Goal: Find contact information: Find contact information

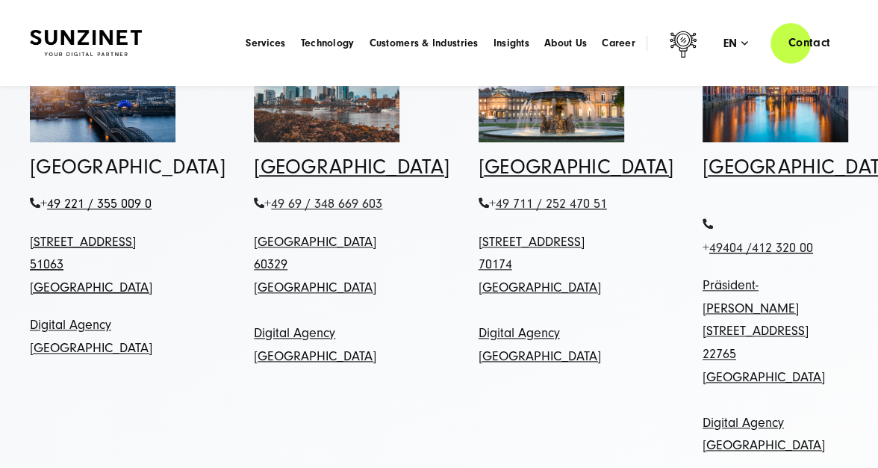
scroll to position [821, 0]
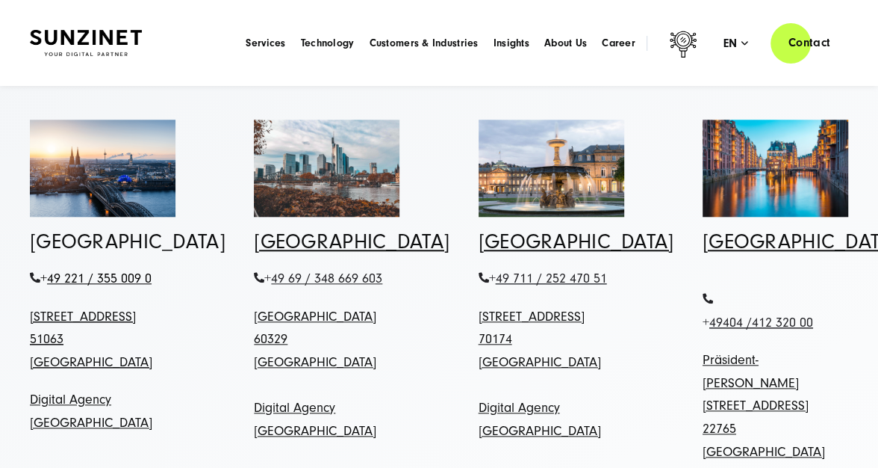
drag, startPoint x: 139, startPoint y: 339, endPoint x: 23, endPoint y: 333, distance: 115.9
click at [23, 333] on div "[GEOGRAPHIC_DATA] + 49 221 / 355 009 0 [STREET_ADDRESS] Digital Agency [GEOGRAP…" at bounding box center [102, 333] width 205 height 203
copy span "[STREET_ADDRESS]"
click at [158, 291] on p "+ 49 221 / 355 009 0" at bounding box center [103, 278] width 146 height 23
drag, startPoint x: 165, startPoint y: 299, endPoint x: 43, endPoint y: 295, distance: 121.8
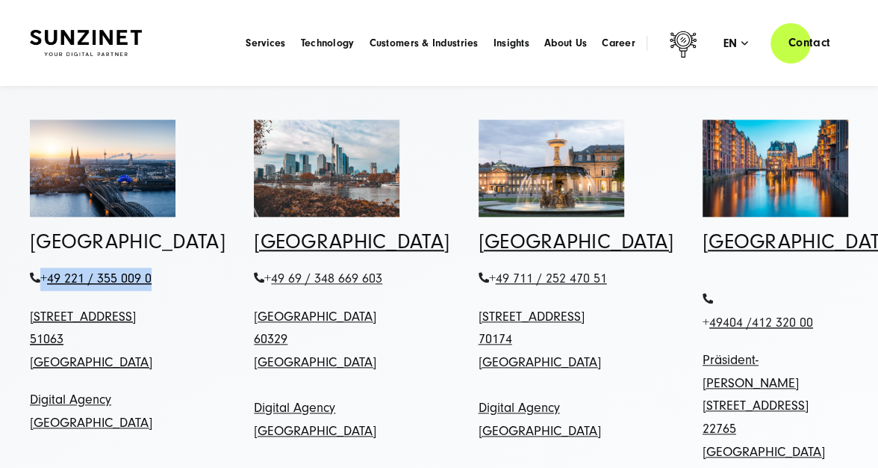
click at [43, 291] on p "+ 49 221 / 355 009 0" at bounding box center [103, 278] width 146 height 23
copy span "+ 49 221 / 355 009 0"
click at [160, 291] on p "+ 49 221 / 355 009 0" at bounding box center [103, 278] width 146 height 23
drag, startPoint x: 160, startPoint y: 300, endPoint x: 37, endPoint y: 298, distance: 122.5
click at [37, 291] on p "+ 49 221 / 355 009 0" at bounding box center [103, 278] width 146 height 23
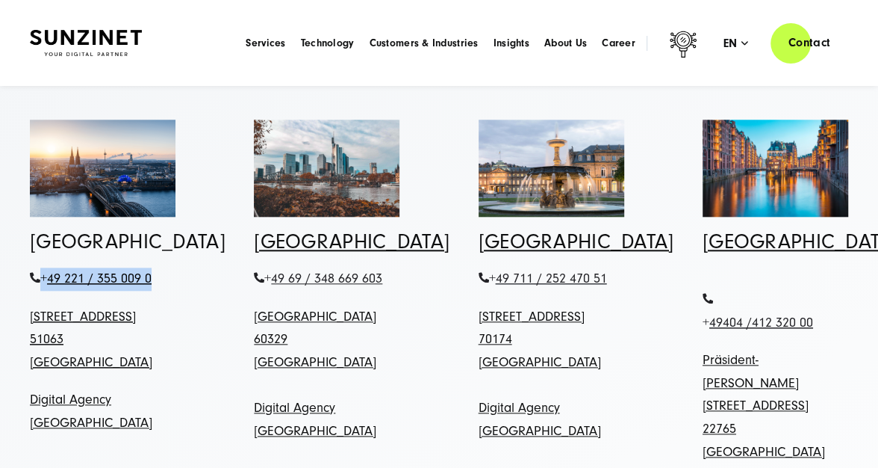
copy span "+ 49 221 / 355 009 0"
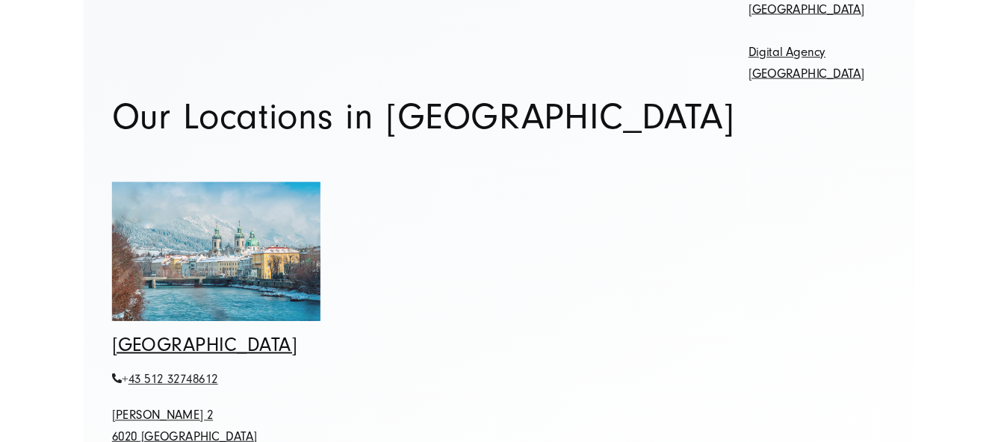
scroll to position [1344, 0]
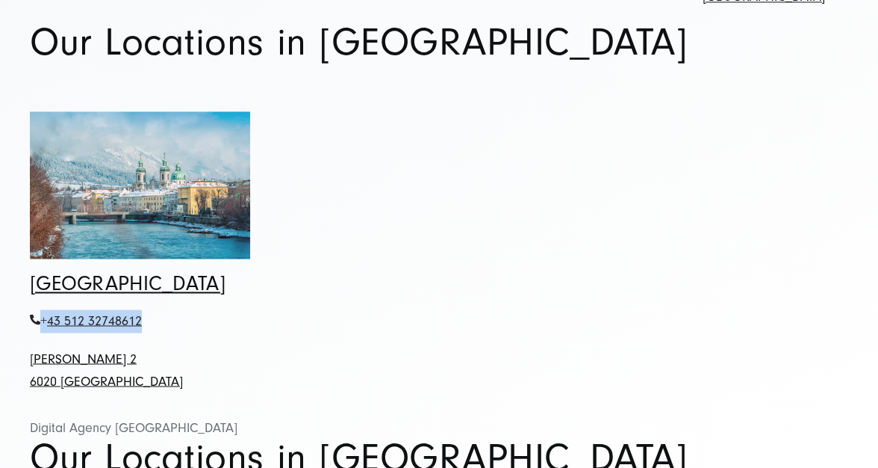
drag, startPoint x: 143, startPoint y: 276, endPoint x: 31, endPoint y: 273, distance: 112.8
click at [31, 309] on p "+ 43 512 32748612" at bounding box center [140, 320] width 220 height 23
copy span "+ 43 512 32748612"
